Goal: Task Accomplishment & Management: Complete application form

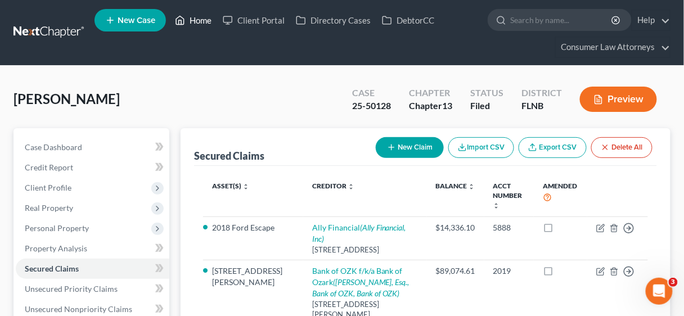
click at [198, 15] on link "Home" at bounding box center [193, 20] width 48 height 20
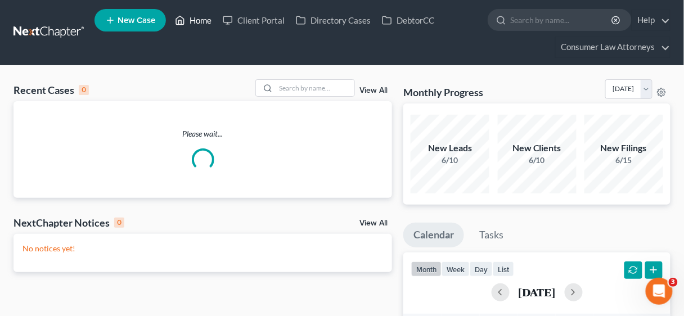
click at [197, 20] on link "Home" at bounding box center [193, 20] width 48 height 20
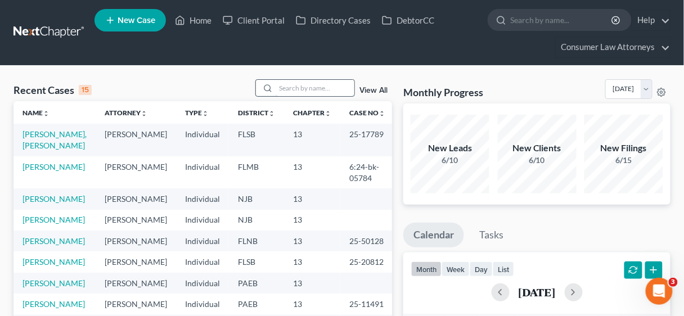
click at [296, 88] on input "search" at bounding box center [315, 88] width 79 height 16
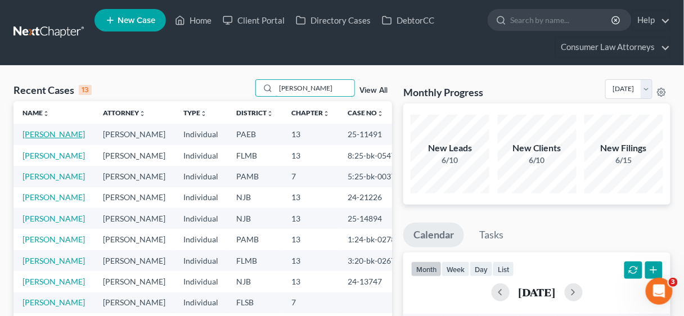
type input "[PERSON_NAME]"
click at [61, 130] on link "[PERSON_NAME]" at bounding box center [53, 134] width 62 height 10
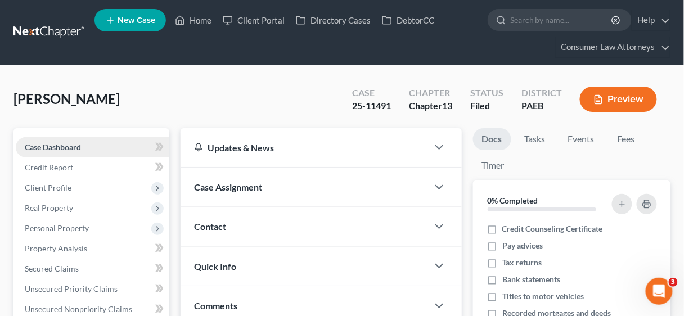
scroll to position [225, 0]
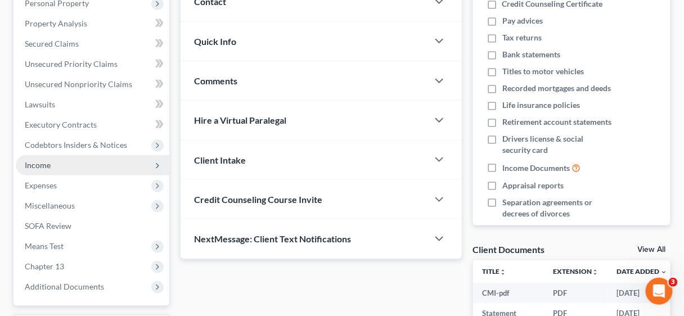
click at [39, 161] on span "Income" at bounding box center [38, 165] width 26 height 10
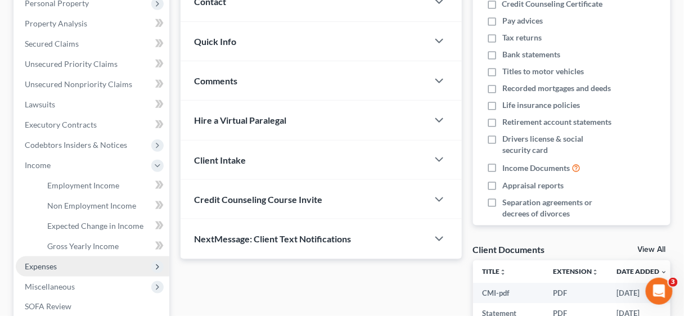
click at [39, 267] on span "Expenses" at bounding box center [41, 266] width 32 height 10
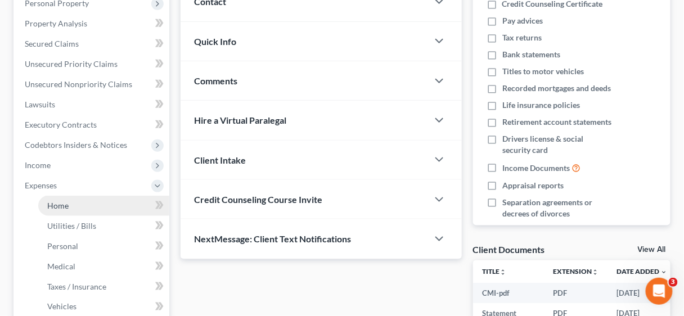
click at [60, 209] on span "Home" at bounding box center [57, 206] width 21 height 10
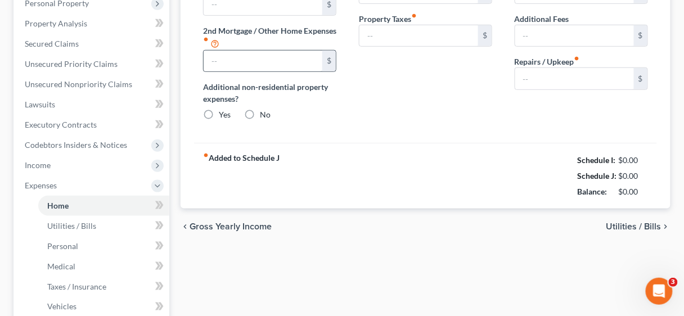
type input "2,160.00"
type input "0.00"
radio input "true"
type input "0.00"
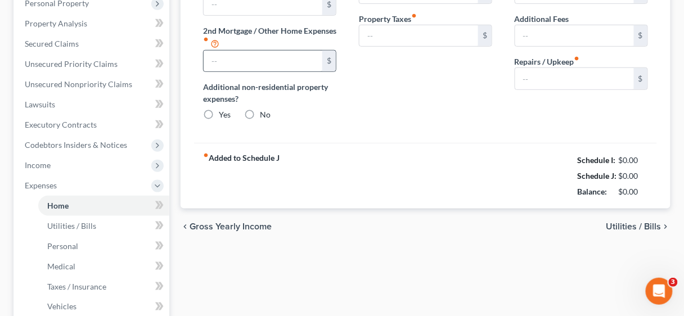
type input "35.00"
type input "0.00"
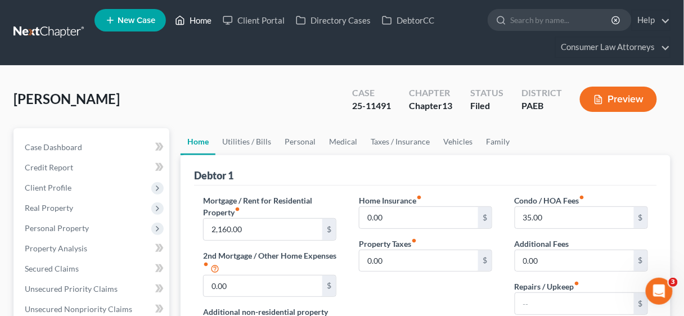
click at [197, 17] on link "Home" at bounding box center [193, 20] width 48 height 20
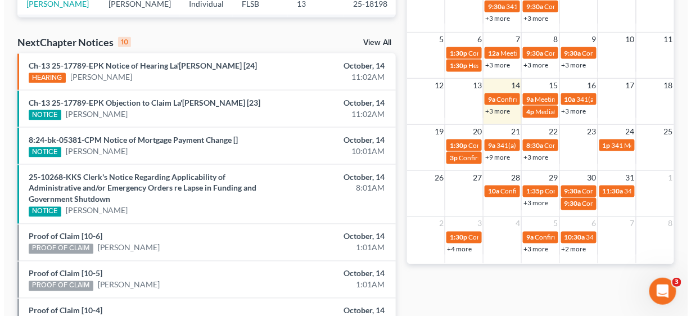
scroll to position [360, 0]
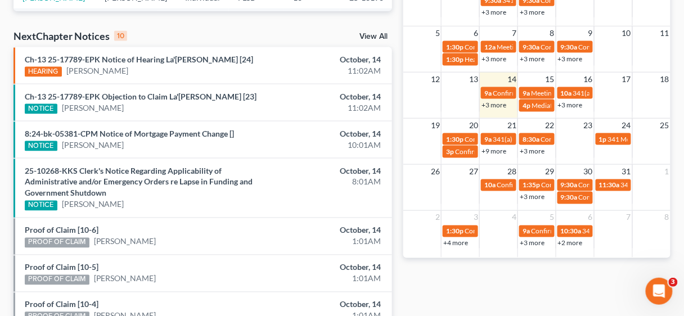
click at [503, 203] on div "26 27 28 29 30 31 1 10a Confirmation Hearing [PERSON_NAME] 1:35p Confirmation H…" at bounding box center [536, 184] width 267 height 41
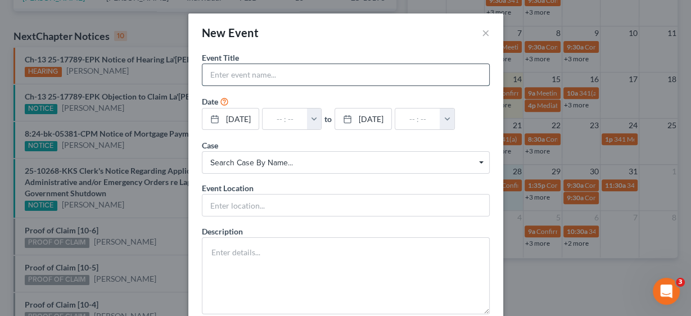
click at [240, 70] on input "text" at bounding box center [345, 74] width 287 height 21
type input "MMM Hermogene, Kellix"
click at [322, 117] on button "button" at bounding box center [314, 119] width 15 height 21
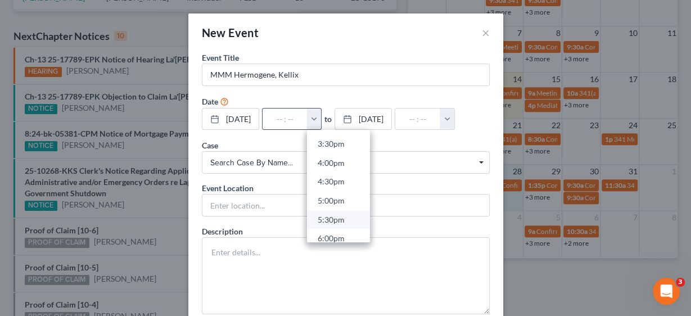
scroll to position [585, 0]
click at [347, 160] on link "4:00pm" at bounding box center [338, 163] width 63 height 19
type input "4:00pm"
type input "05:00pm"
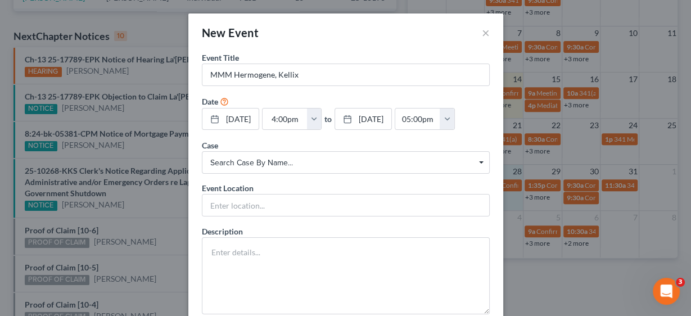
click at [261, 157] on span "Search case by name..." at bounding box center [345, 163] width 271 height 12
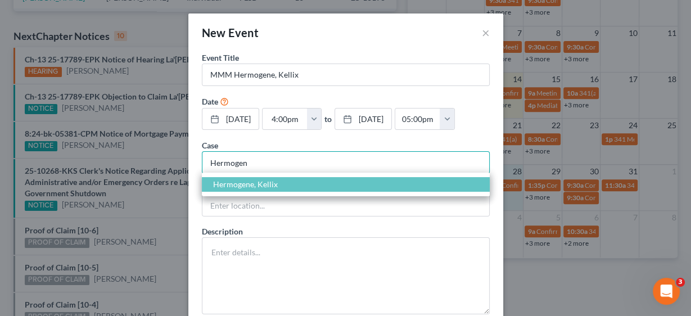
type input "Hermogen"
click at [267, 182] on span "Hermogene, Kellix" at bounding box center [245, 184] width 65 height 10
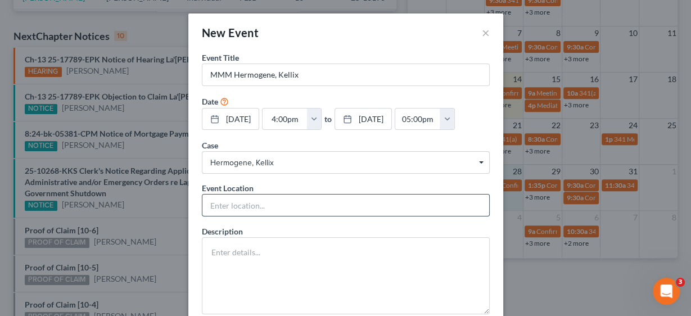
click at [247, 202] on input "text" at bounding box center [345, 205] width 287 height 21
type input "Telephonic"
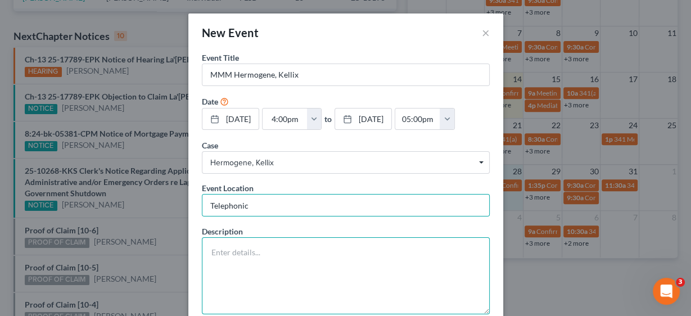
click at [256, 258] on textarea at bounding box center [346, 275] width 288 height 77
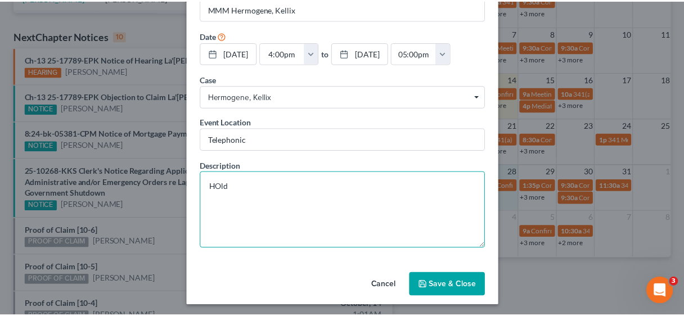
scroll to position [67, 0]
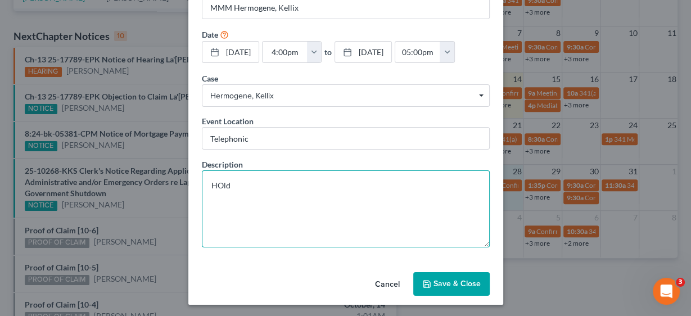
type textarea "HOld"
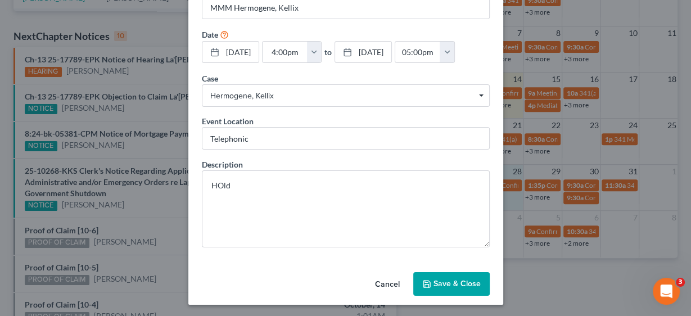
click at [467, 274] on button "Save & Close" at bounding box center [451, 284] width 76 height 24
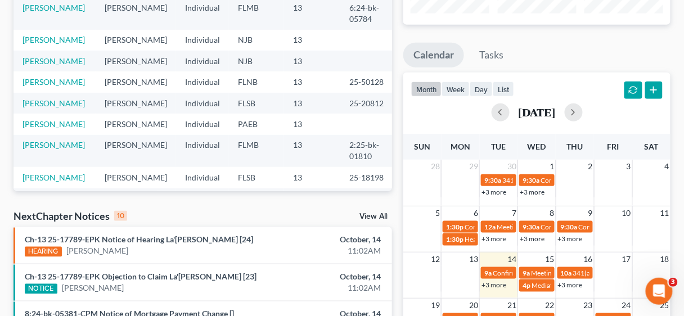
scroll to position [180, 0]
click at [583, 111] on button "button" at bounding box center [574, 112] width 18 height 18
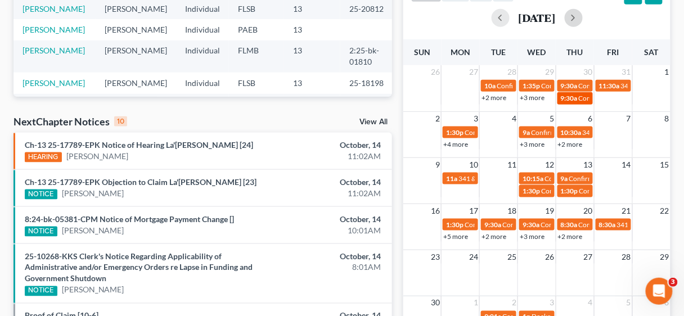
scroll to position [315, 0]
